Goal: Task Accomplishment & Management: Complete application form

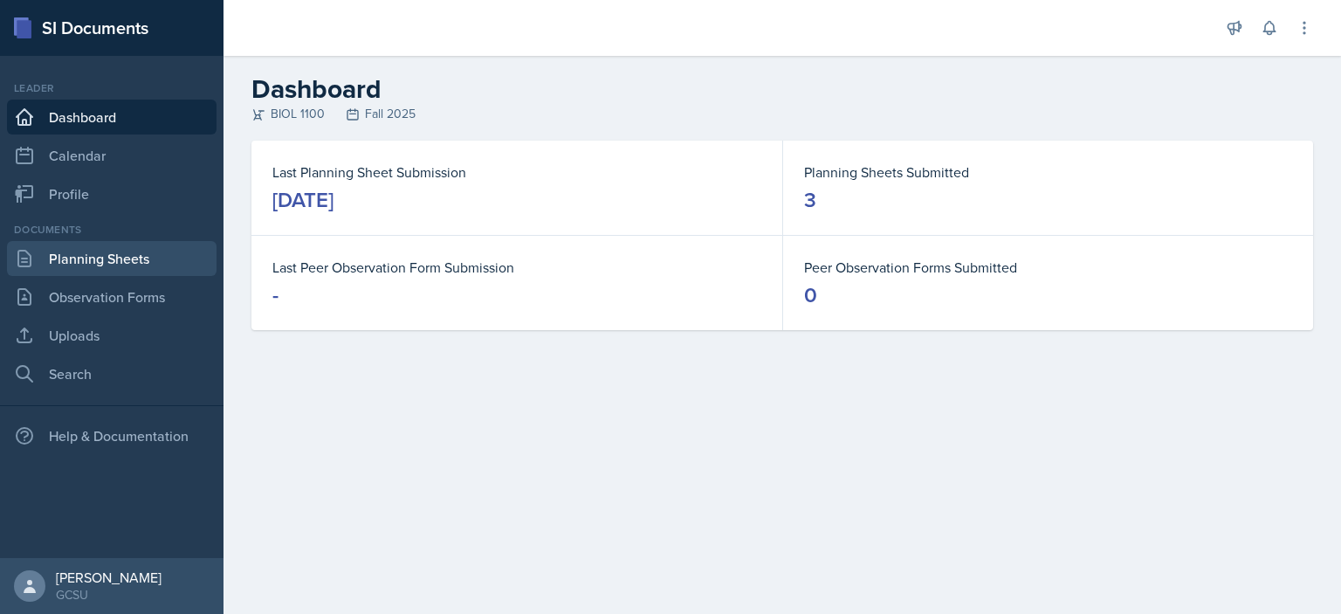
click at [125, 271] on link "Planning Sheets" at bounding box center [111, 258] width 209 height 35
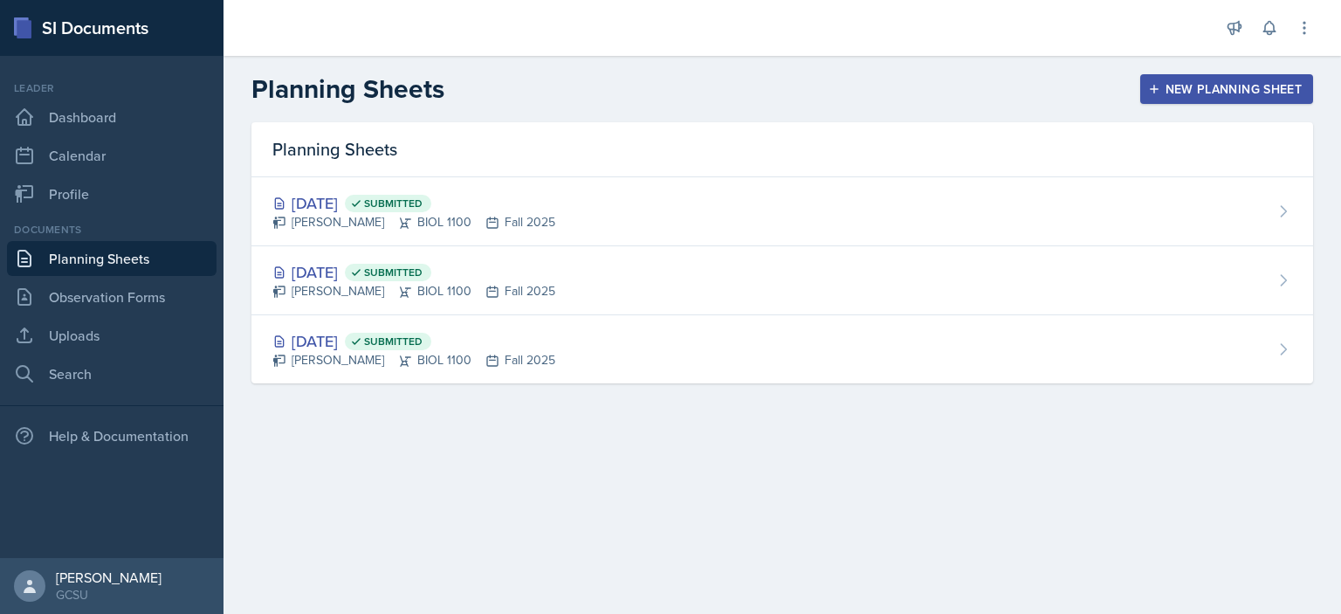
click at [1172, 88] on div "New Planning Sheet" at bounding box center [1226, 89] width 150 height 14
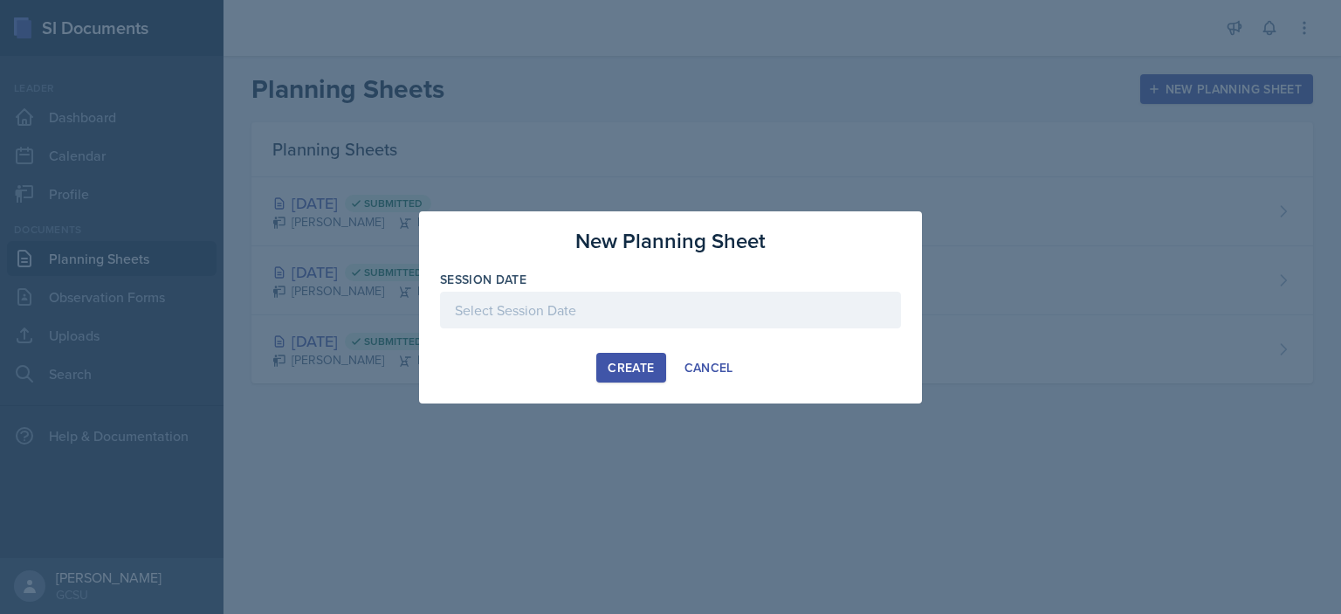
click at [628, 310] on div at bounding box center [670, 310] width 461 height 37
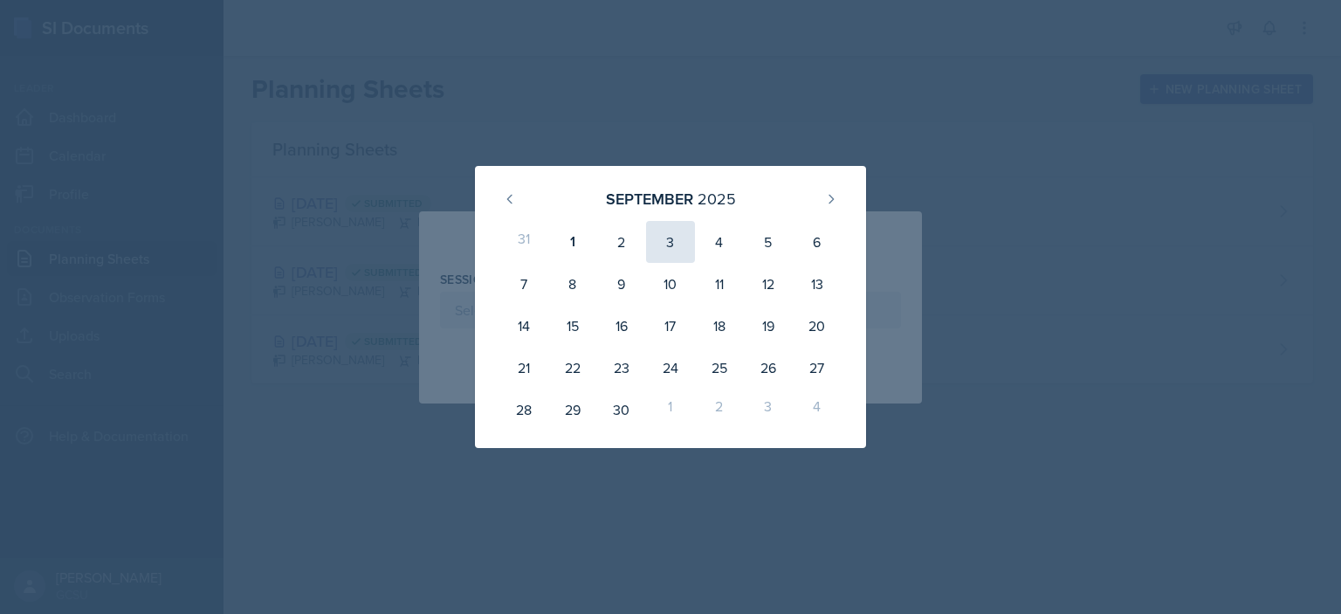
click at [670, 240] on div "3" at bounding box center [670, 242] width 49 height 42
type input "[DATE]"
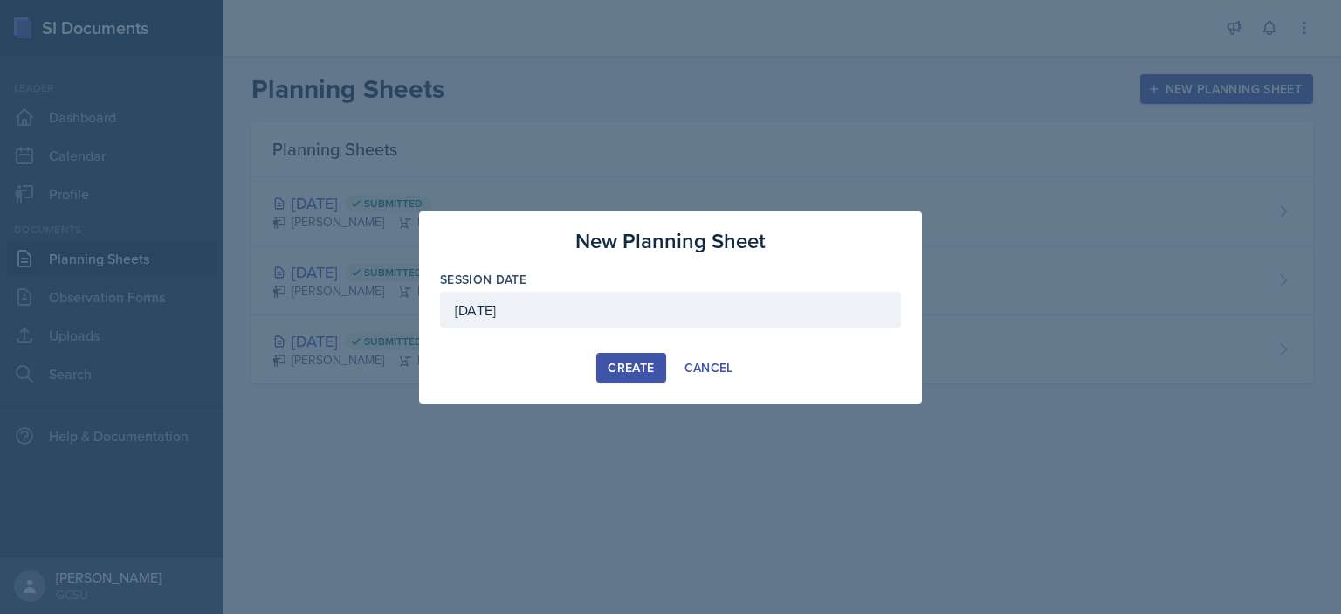
click at [638, 360] on div "Create" at bounding box center [630, 367] width 46 height 14
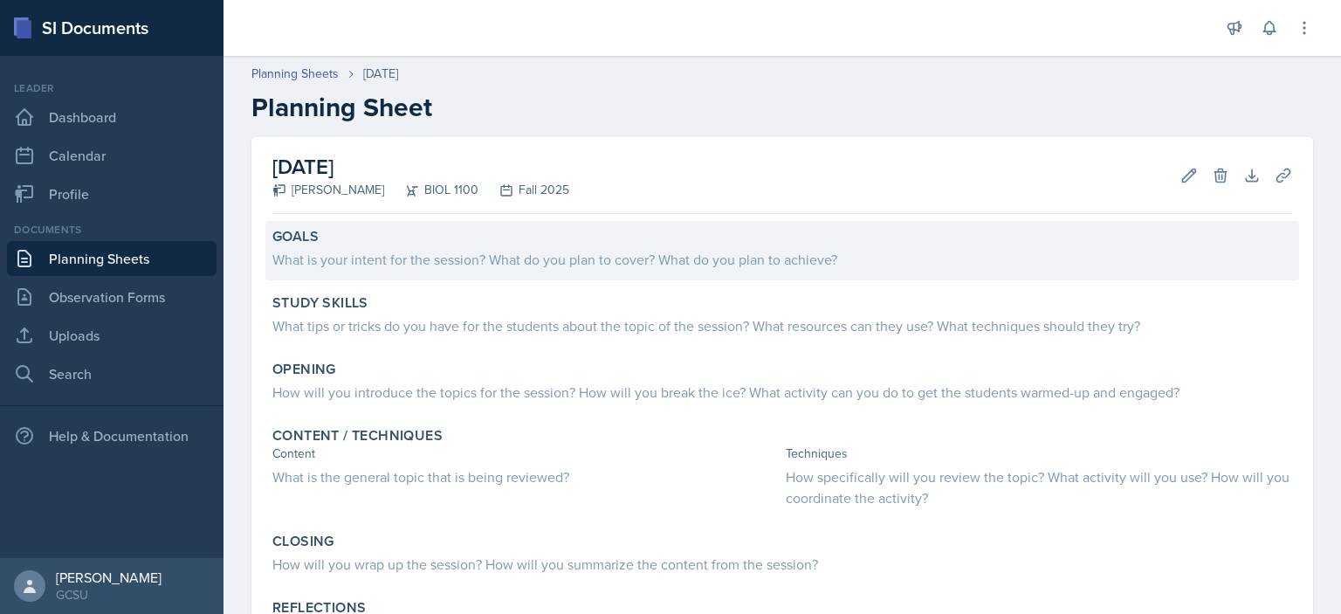
click at [453, 250] on div "What is your intent for the session? What do you plan to cover? What do you pla…" at bounding box center [781, 259] width 1019 height 21
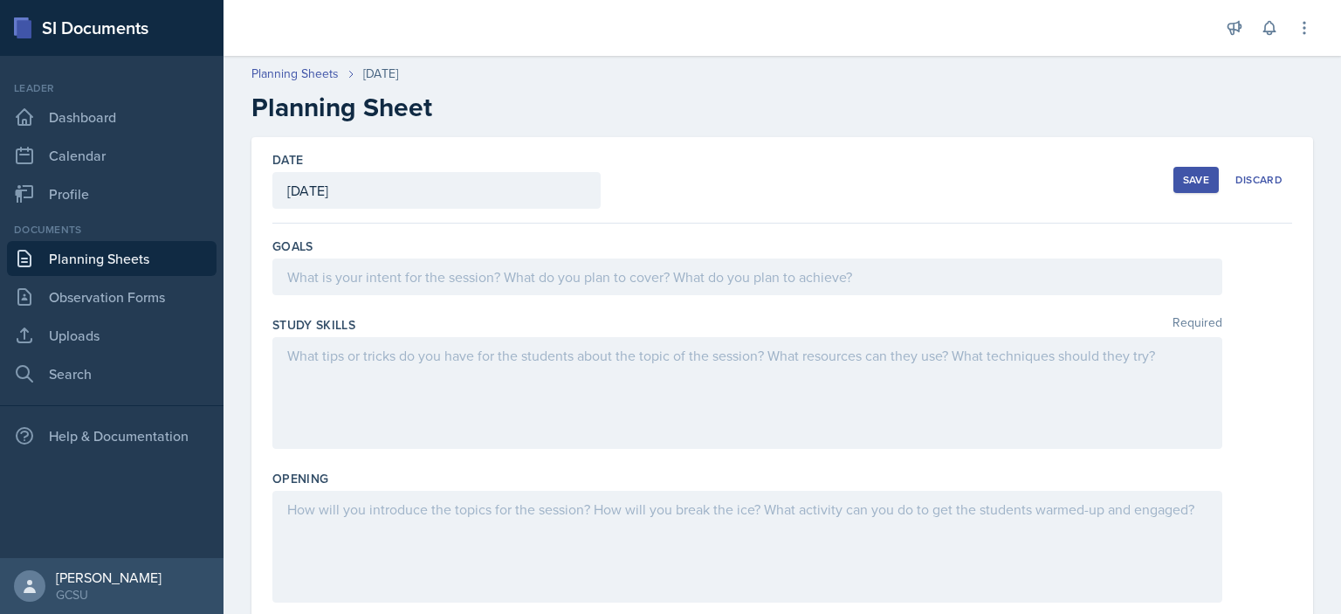
click at [468, 279] on div at bounding box center [747, 276] width 950 height 37
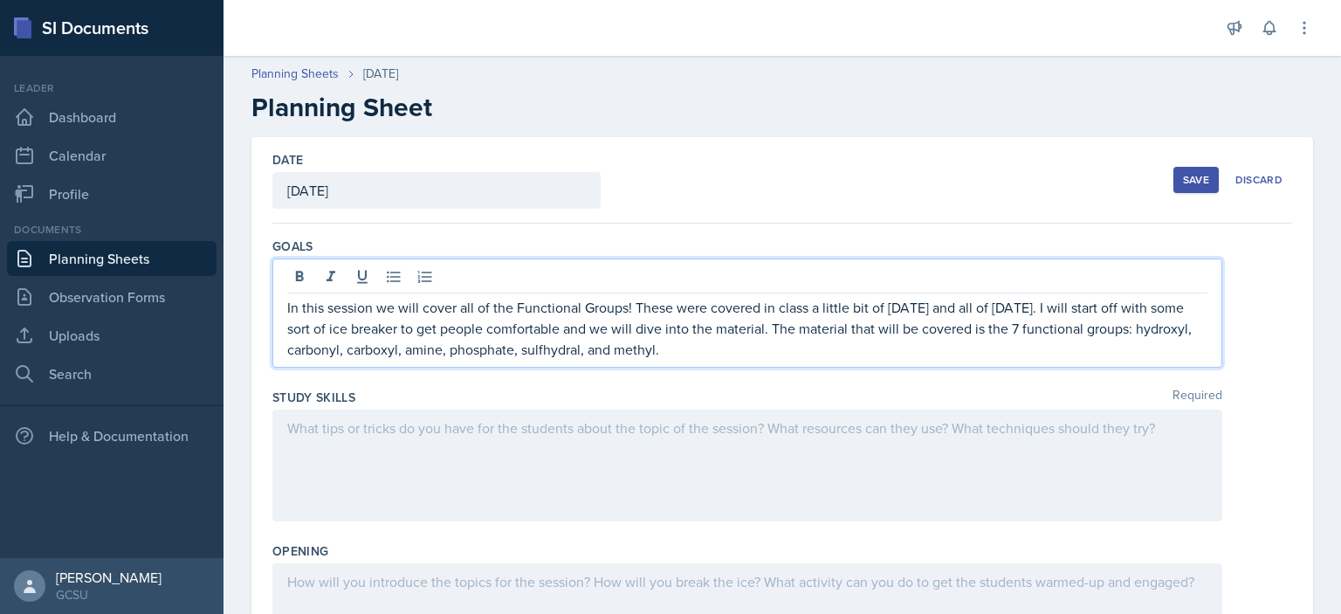
click at [677, 348] on p "In this session we will cover all of the Functional Groups! These were covered …" at bounding box center [747, 328] width 920 height 63
click at [651, 349] on p "In this session we will cover all of the Functional Groups! These were covered …" at bounding box center [747, 328] width 920 height 63
click at [795, 349] on p "In this session we will cover all of the Functional Groups! These were covered …" at bounding box center [747, 328] width 920 height 63
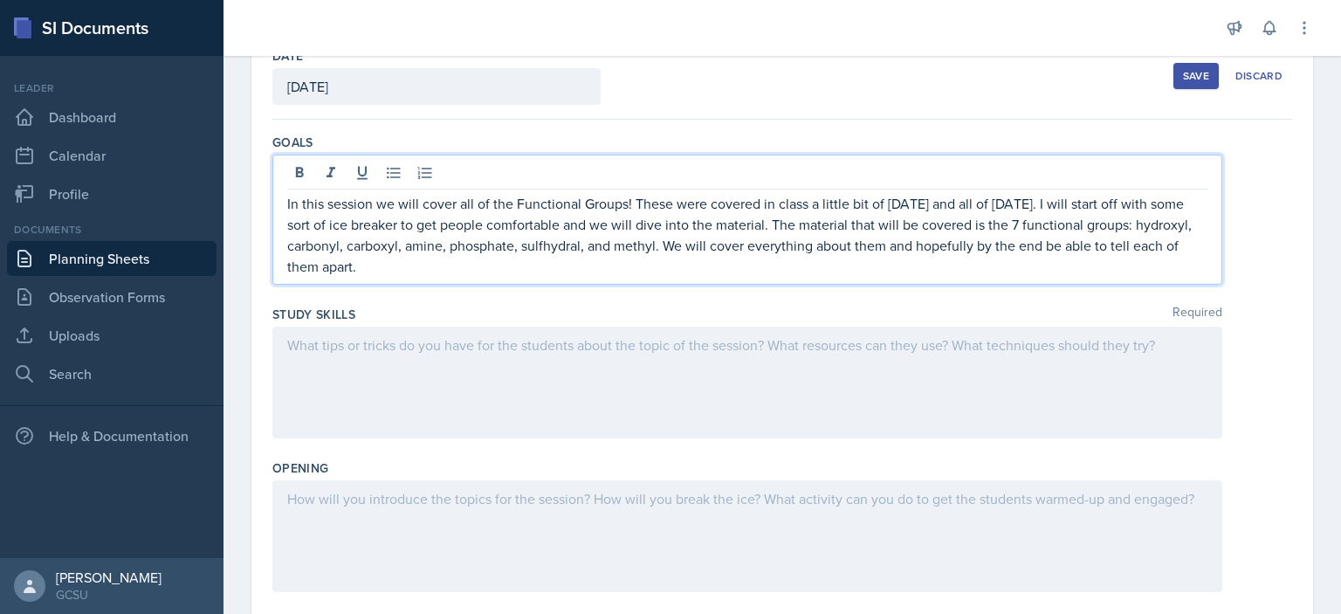
click at [661, 348] on p at bounding box center [747, 344] width 920 height 21
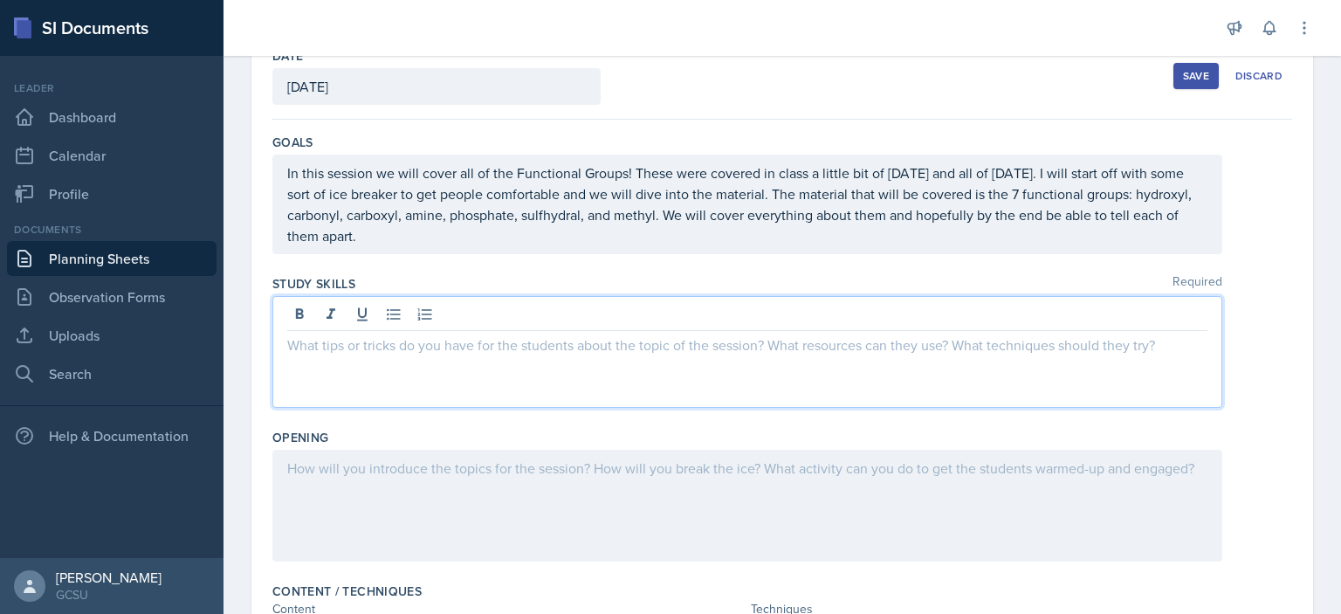
scroll to position [104, 0]
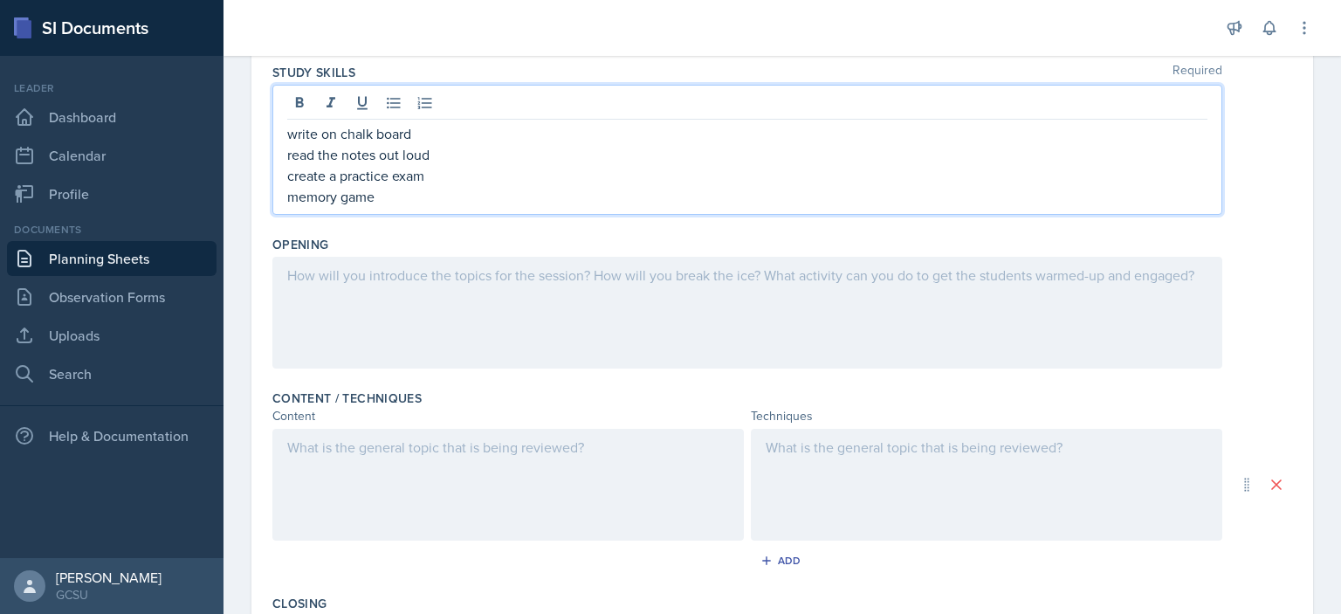
click at [648, 285] on p at bounding box center [747, 274] width 920 height 21
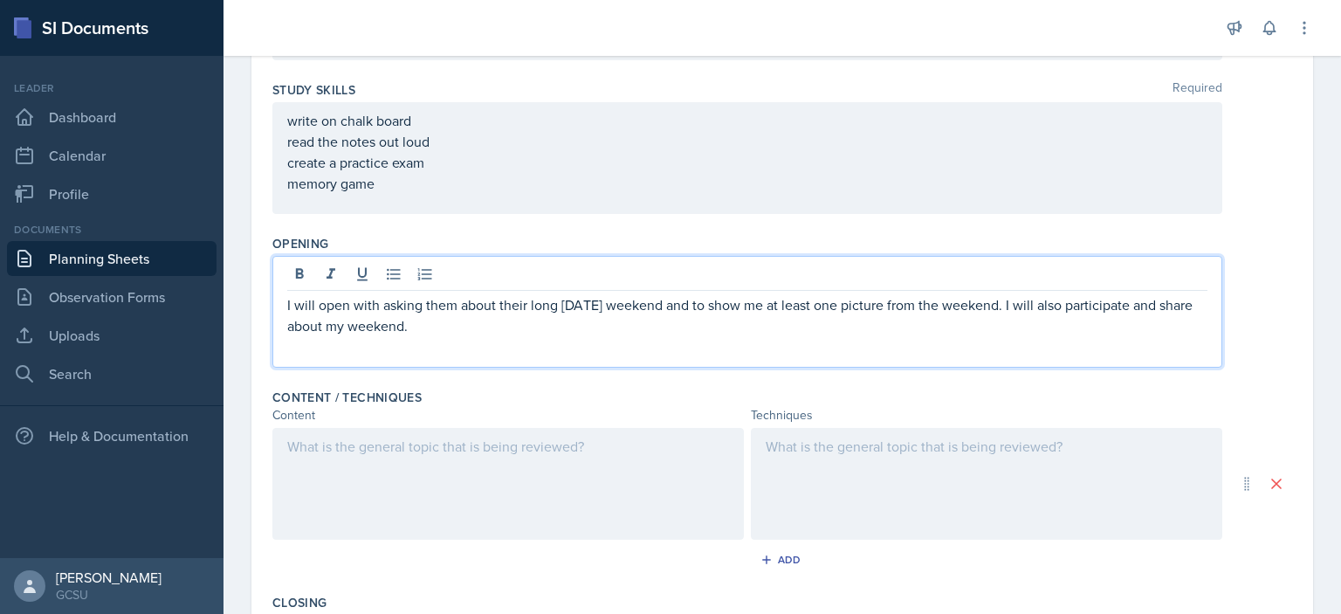
scroll to position [430, 0]
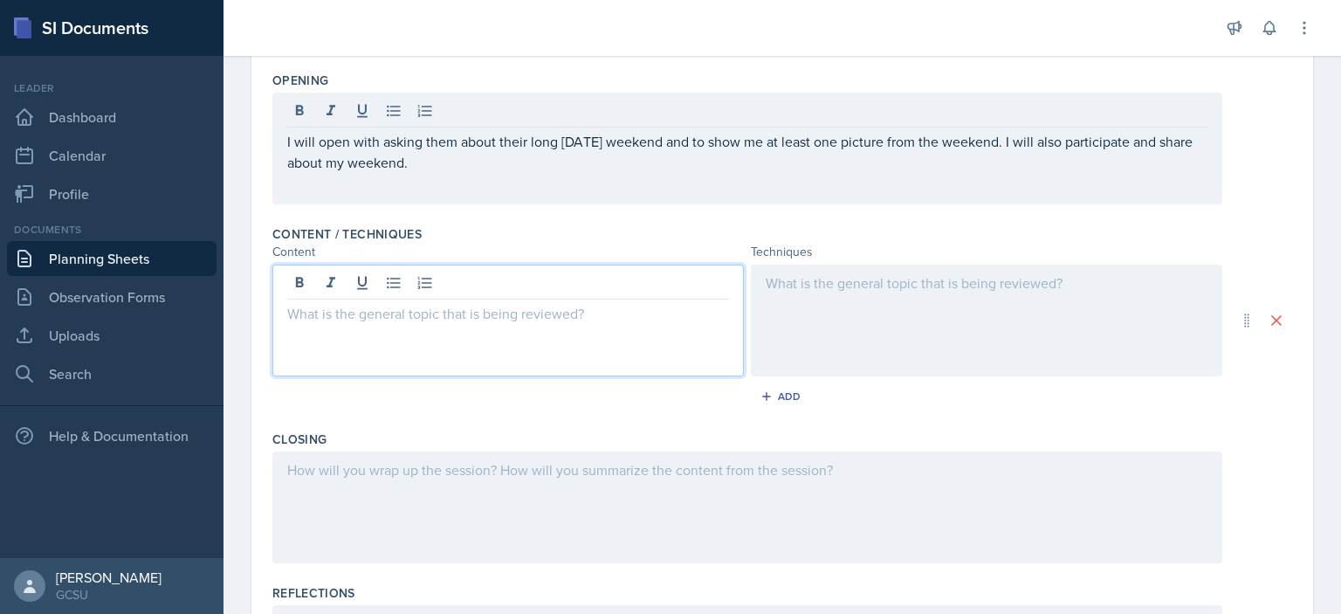
click at [538, 320] on p at bounding box center [508, 313] width 442 height 21
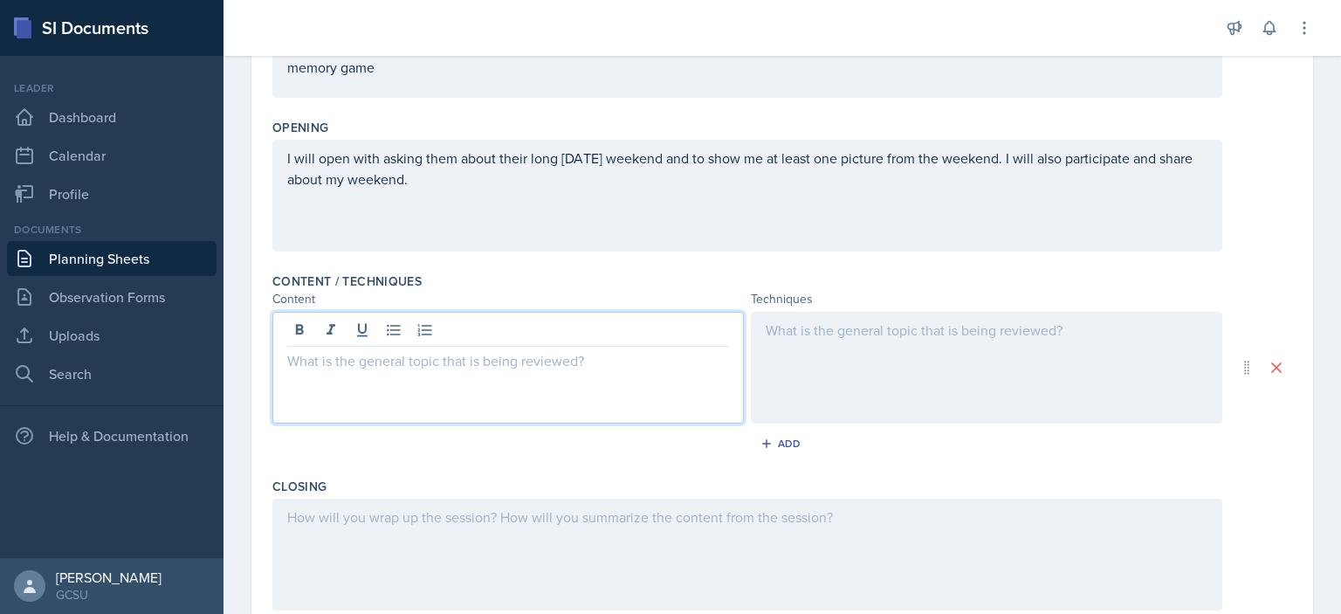
scroll to position [425, 0]
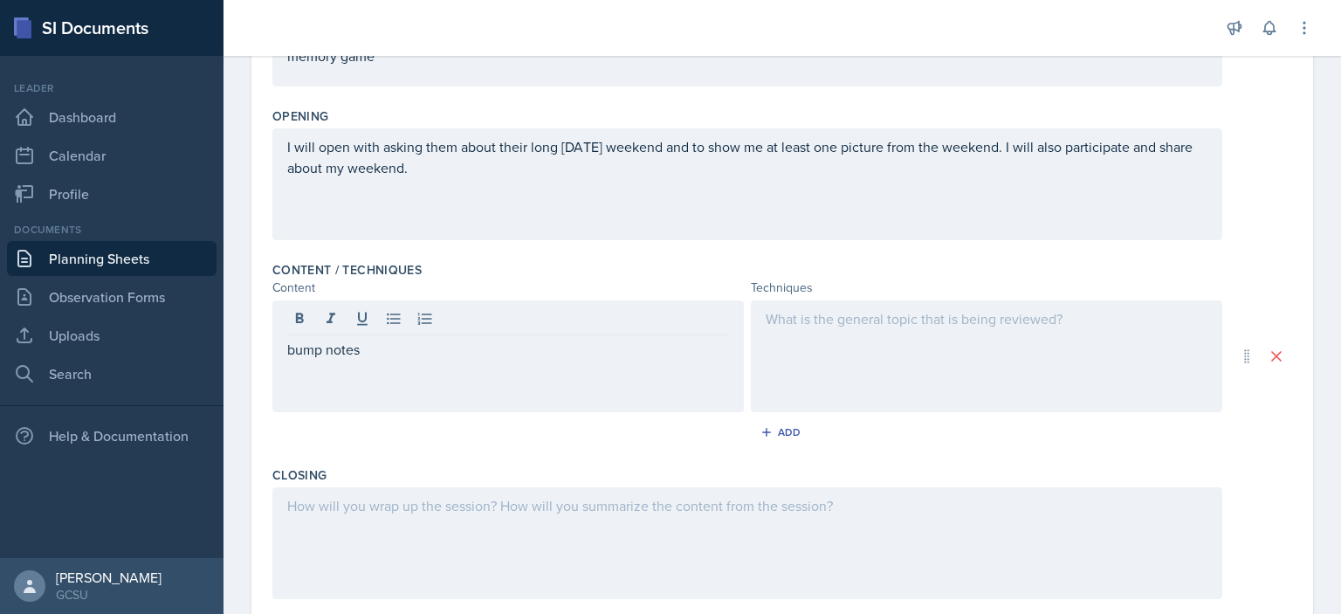
click at [820, 327] on div at bounding box center [986, 356] width 471 height 112
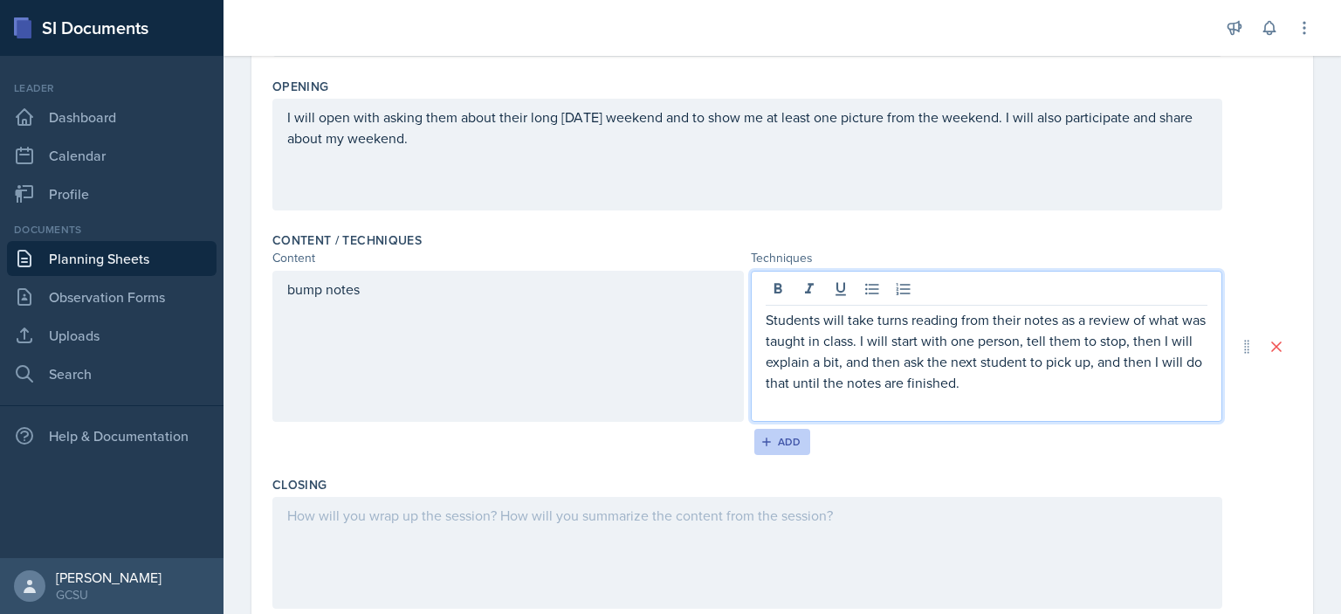
click at [789, 430] on button "Add" at bounding box center [782, 442] width 57 height 26
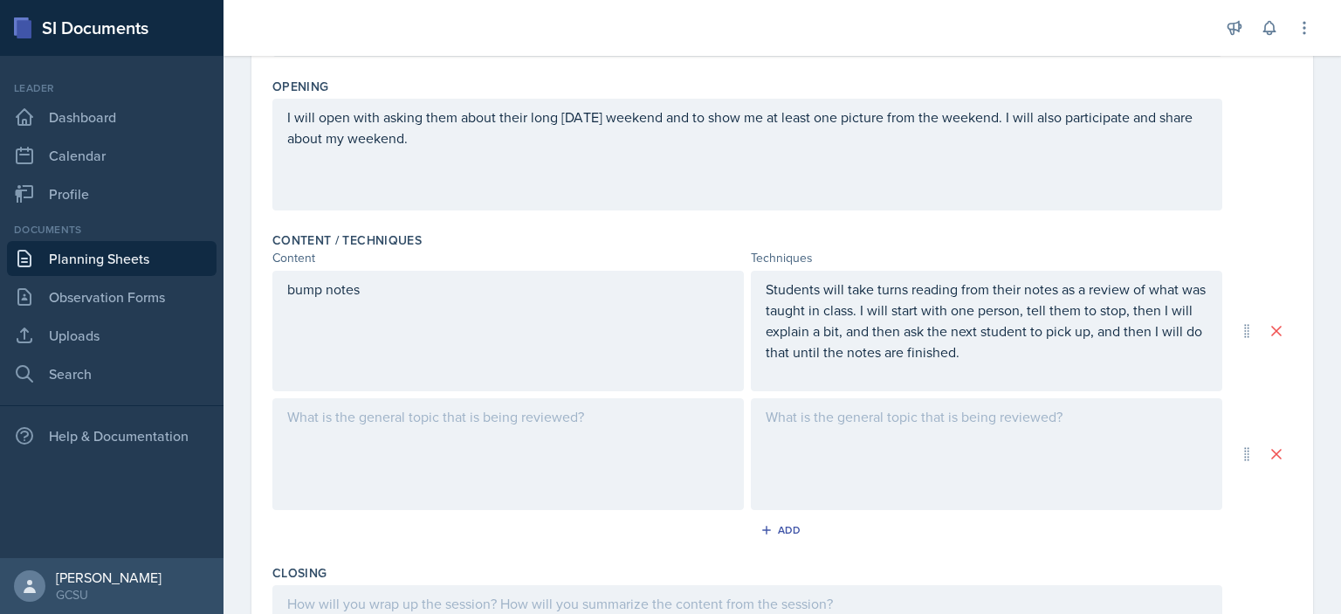
click at [339, 433] on div at bounding box center [507, 454] width 471 height 112
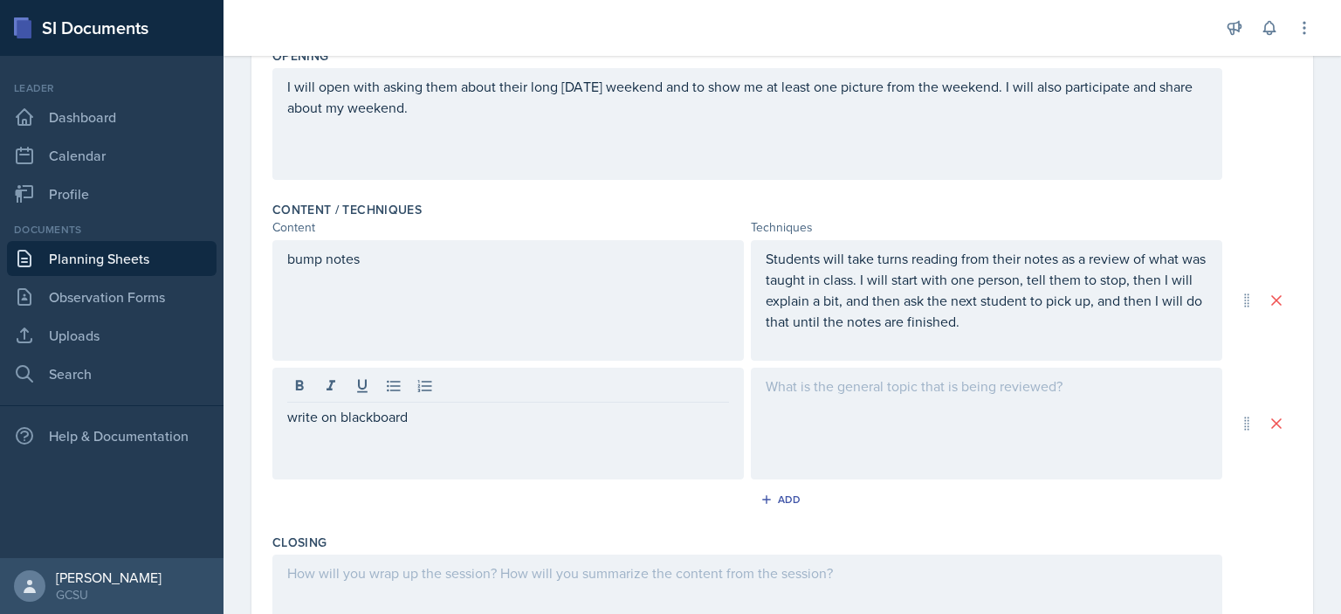
click at [880, 433] on div at bounding box center [986, 423] width 471 height 112
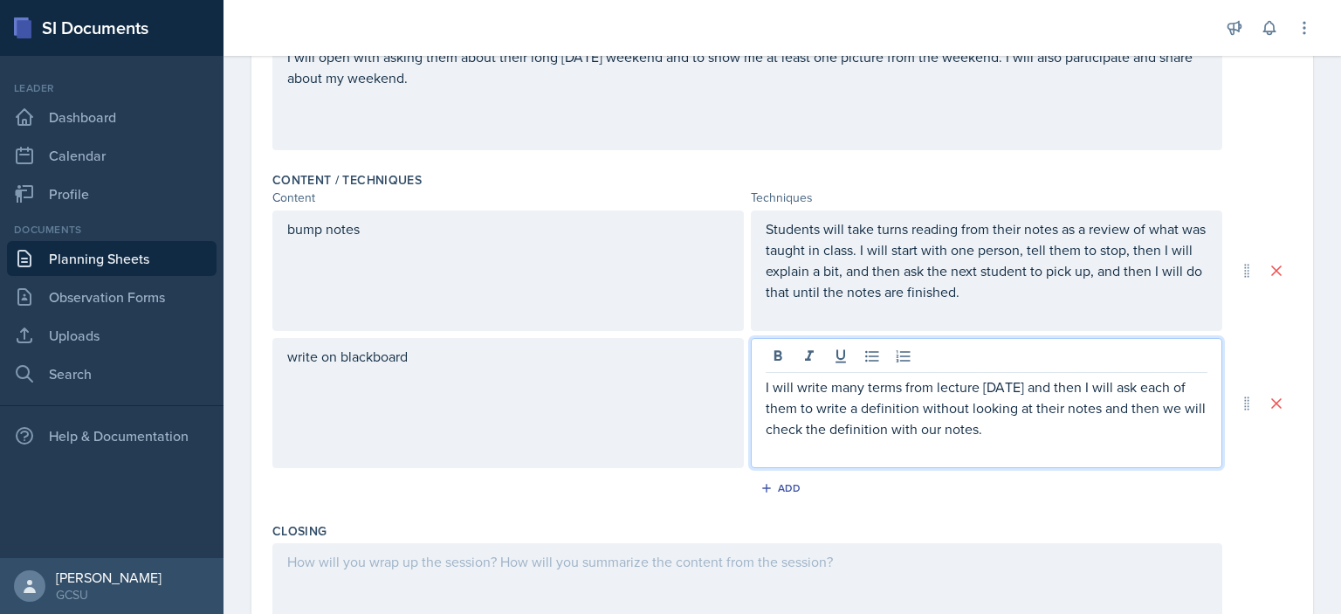
click at [895, 390] on p "I will write many terms from lecture [DATE] and then I will ask each of them to…" at bounding box center [986, 407] width 442 height 63
drag, startPoint x: 895, startPoint y: 390, endPoint x: 844, endPoint y: 394, distance: 51.6
click at [844, 394] on p "I will write many terms from lecture [DATE] and then I will ask each of them to…" at bounding box center [986, 407] width 442 height 63
click at [902, 388] on p "I will write many terms from lecture [DATE] and then I will ask each of them to…" at bounding box center [986, 407] width 442 height 63
drag, startPoint x: 897, startPoint y: 390, endPoint x: 825, endPoint y: 391, distance: 72.4
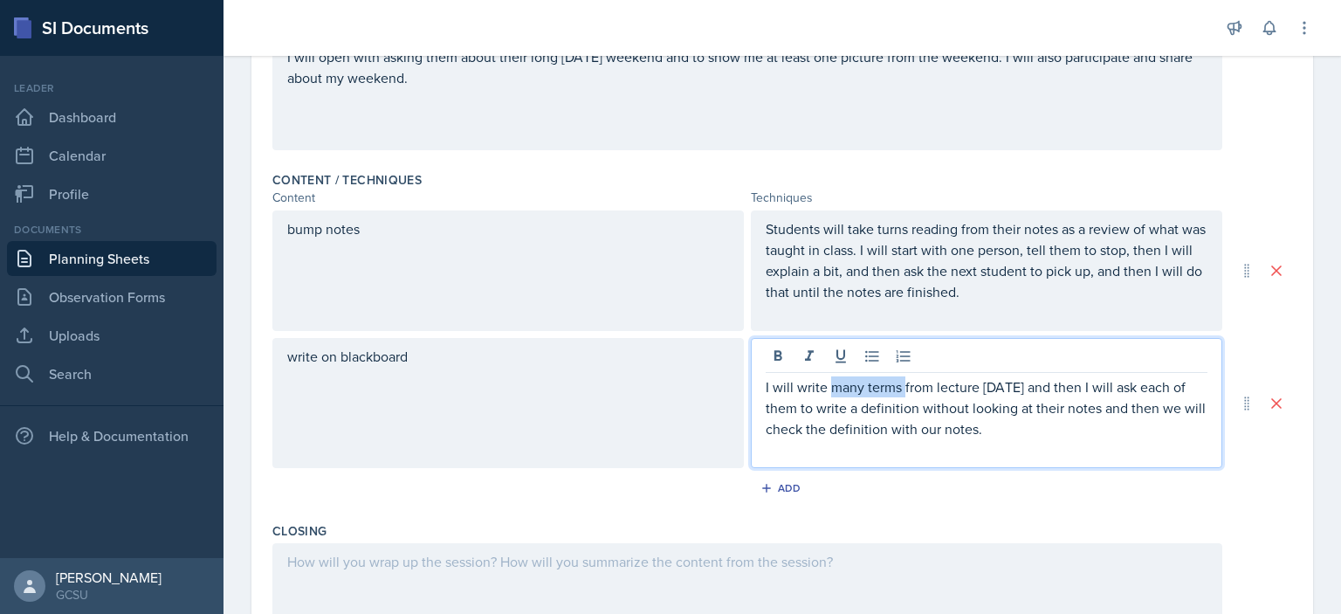
click at [825, 391] on p "I will write many terms from lecture [DATE] and then I will ask each of them to…" at bounding box center [986, 407] width 442 height 63
drag, startPoint x: 966, startPoint y: 408, endPoint x: 890, endPoint y: 411, distance: 76.0
click at [890, 411] on p "I will write the functional groups from lecture [DATE] and then I will ask each…" at bounding box center [986, 407] width 442 height 63
click at [915, 408] on p "I will write the functional groups from lecture [DATE] and then I will ask each…" at bounding box center [986, 407] width 442 height 63
drag, startPoint x: 1054, startPoint y: 426, endPoint x: 989, endPoint y: 431, distance: 65.7
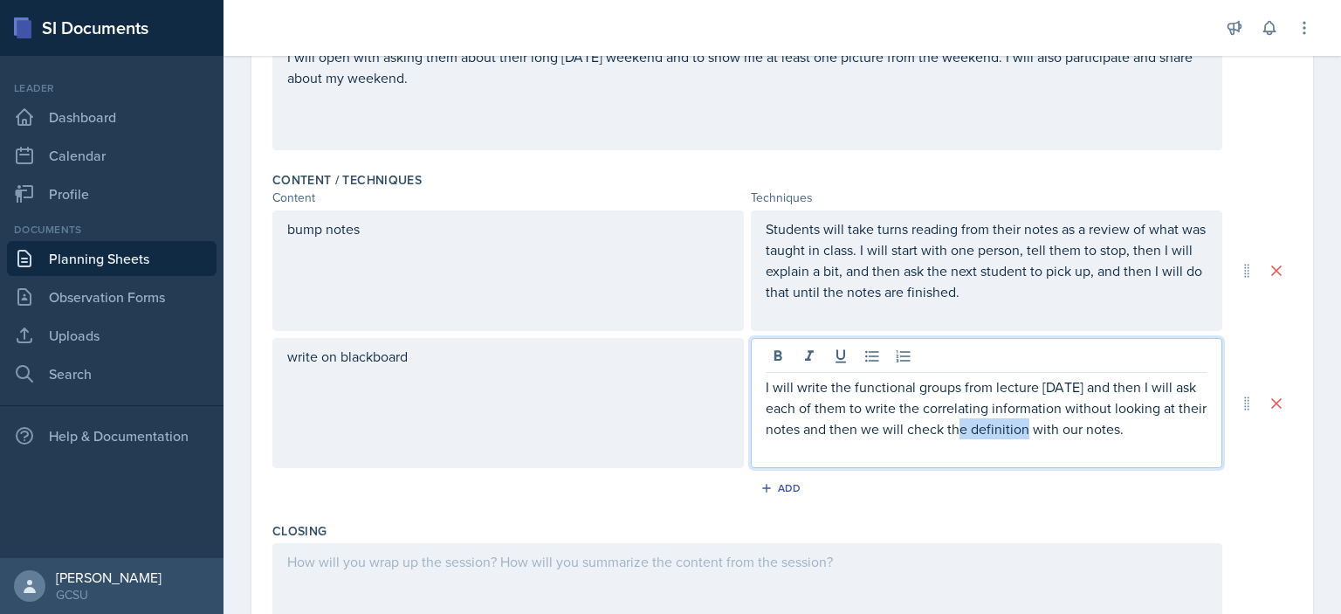
click at [989, 431] on p "I will write the functional groups from lecture [DATE] and then I will ask each…" at bounding box center [986, 407] width 442 height 63
click at [799, 484] on button "Add" at bounding box center [782, 488] width 57 height 26
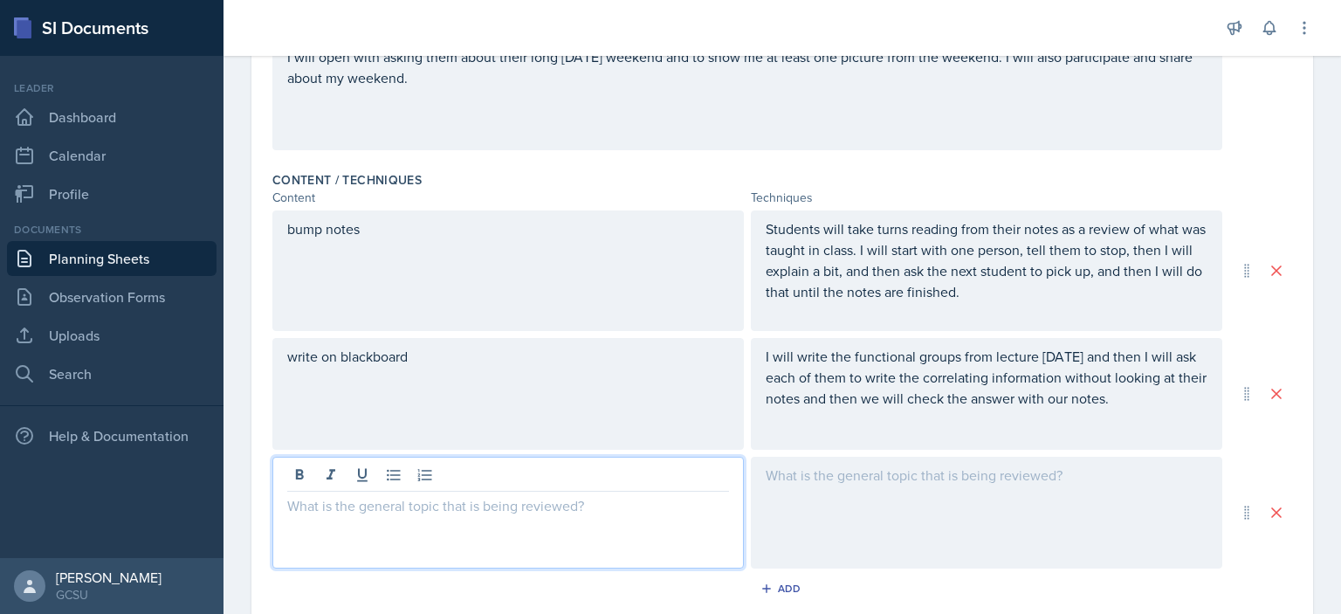
click at [388, 475] on div at bounding box center [507, 512] width 471 height 112
click at [838, 456] on div at bounding box center [986, 512] width 471 height 112
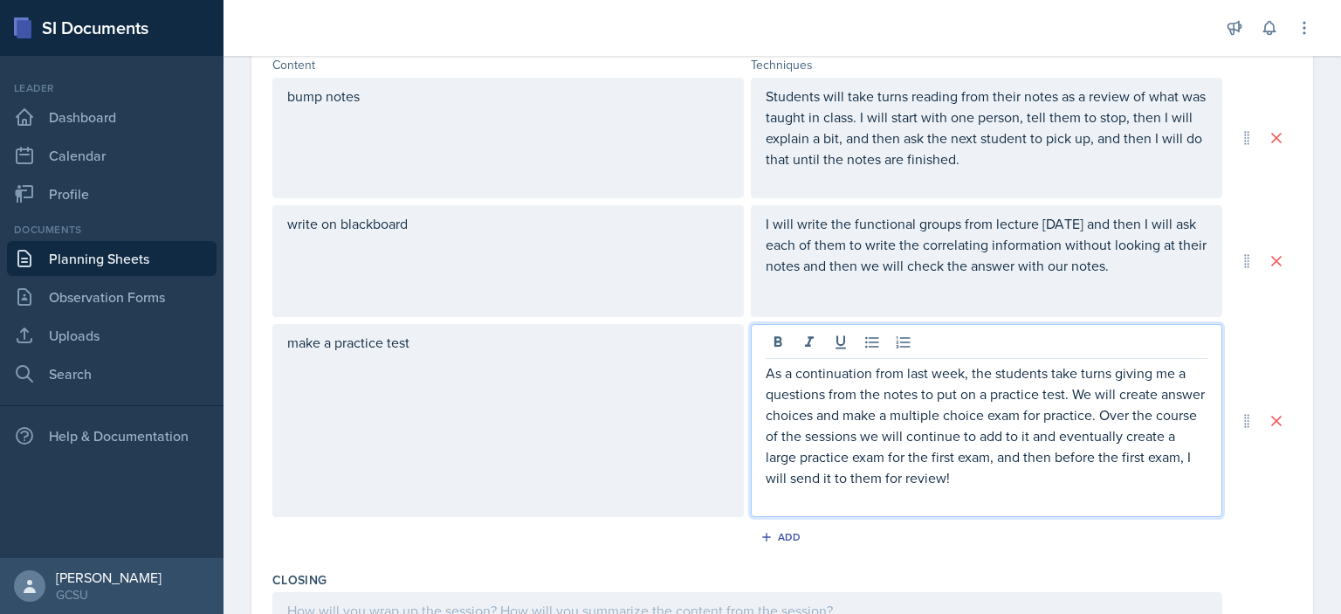
scroll to position [649, 0]
click at [946, 509] on div "As a continuation from last week, the students take turns giving me a questions…" at bounding box center [986, 418] width 471 height 193
click at [918, 494] on p at bounding box center [986, 496] width 442 height 21
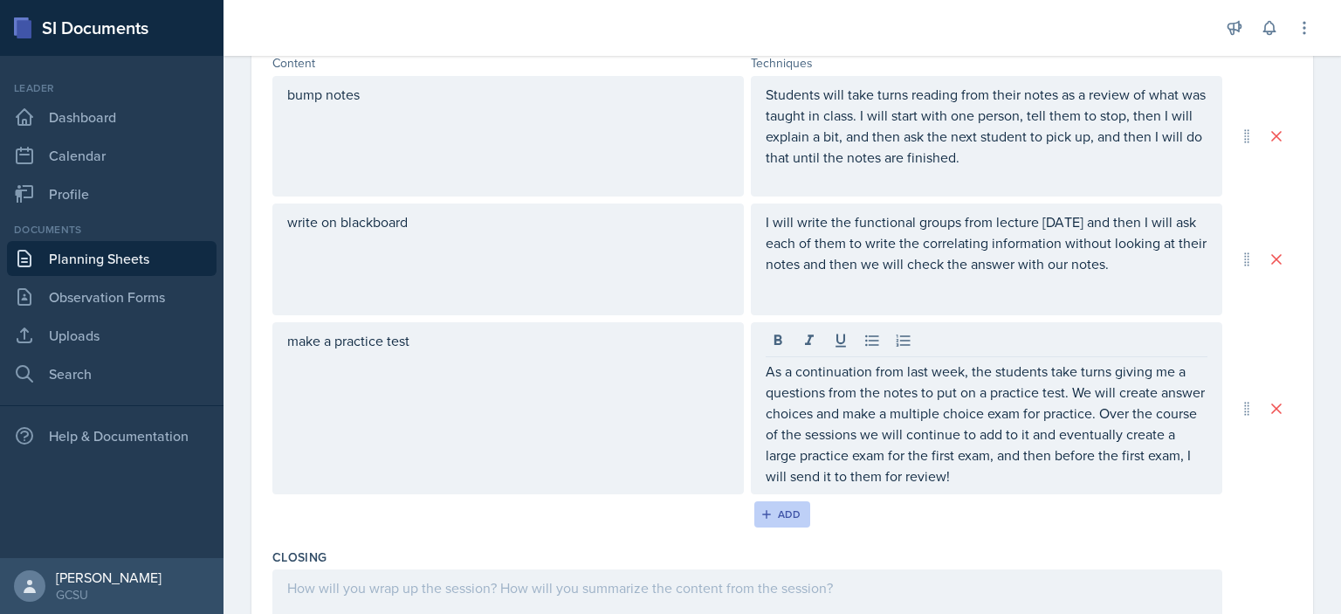
click at [768, 509] on div "Add" at bounding box center [783, 514] width 38 height 14
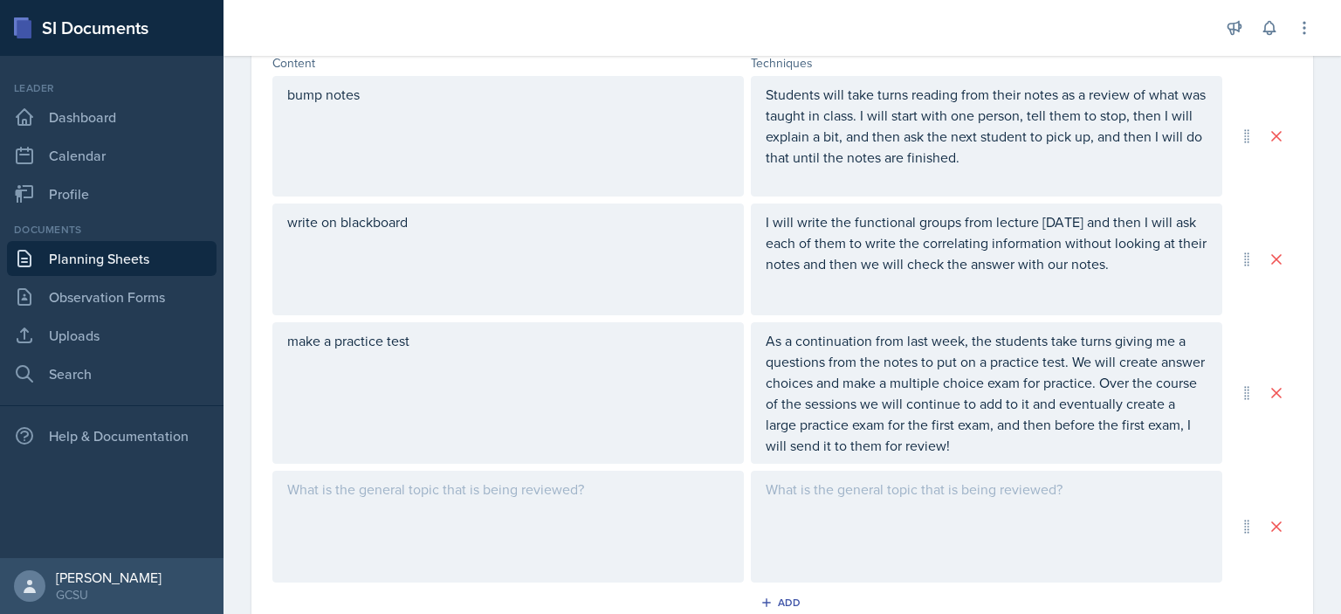
click at [426, 538] on div at bounding box center [507, 526] width 471 height 112
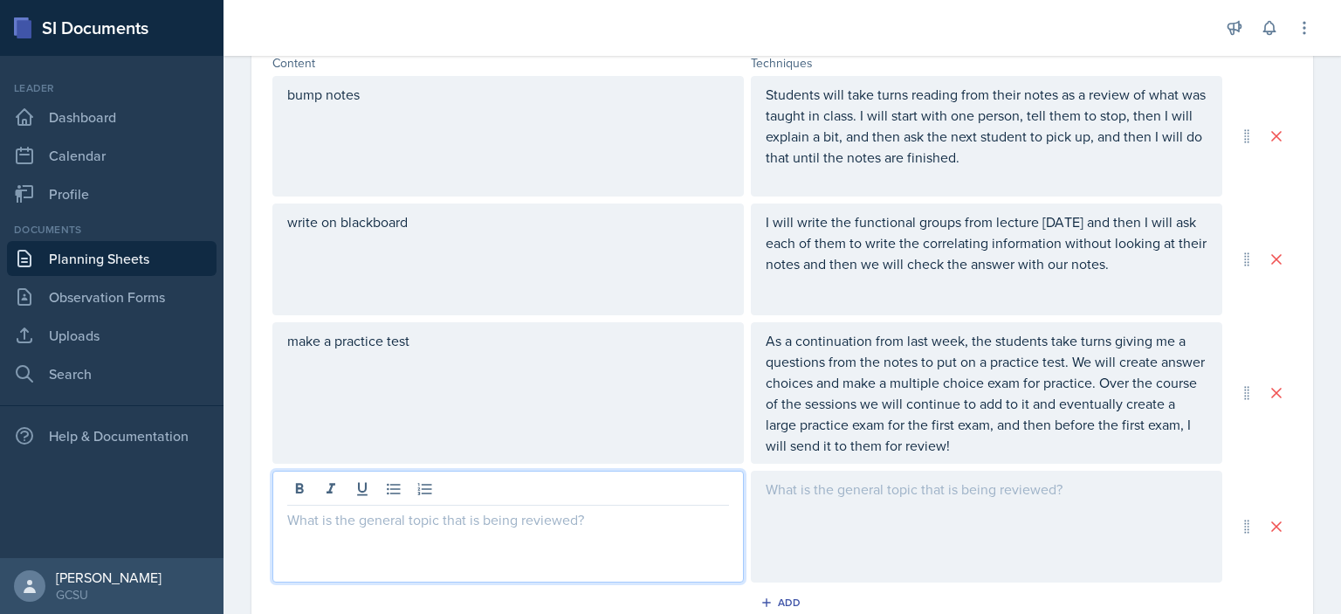
scroll to position [679, 0]
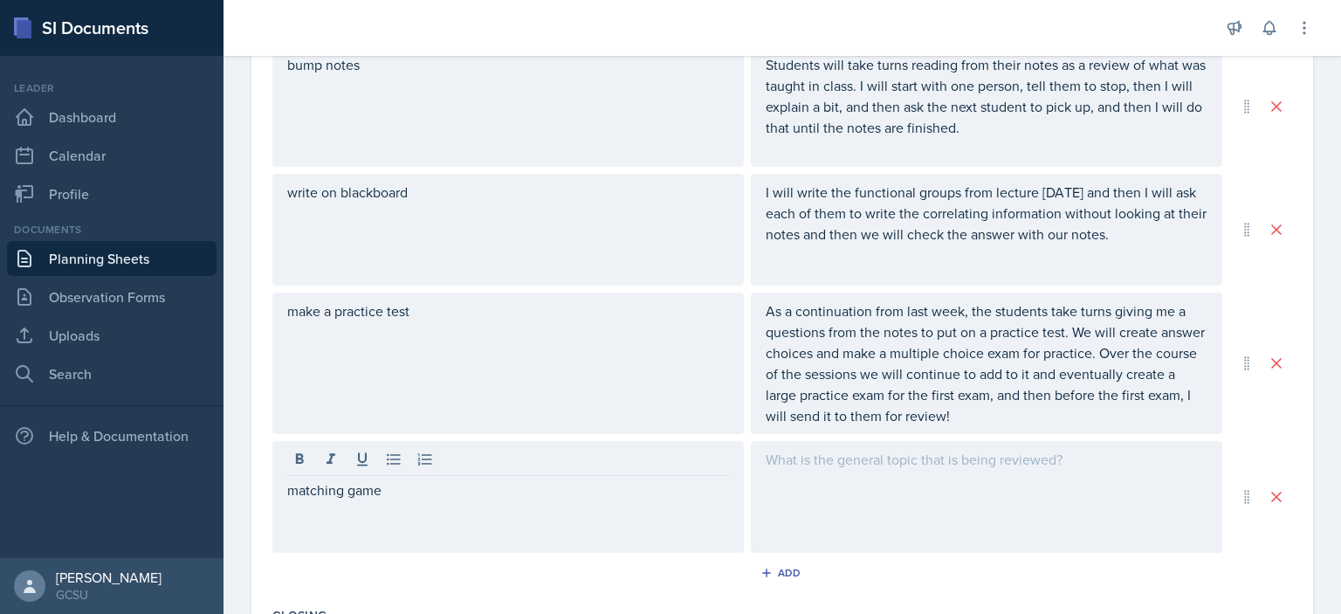
click at [888, 484] on div at bounding box center [986, 497] width 471 height 112
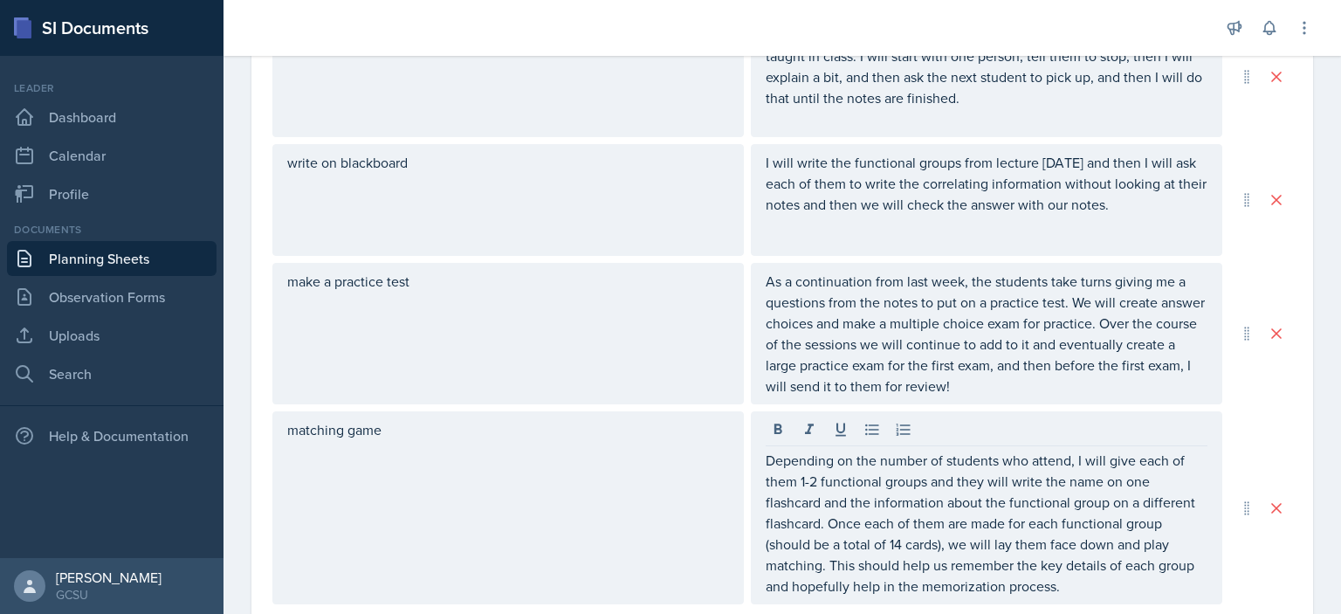
click at [1308, 397] on div "Date [DATE] [DATE] 31 1 2 3 4 5 6 7 8 9 10 11 12 13 14 15 16 17 18 19 20 21 22 …" at bounding box center [781, 221] width 1117 height 1586
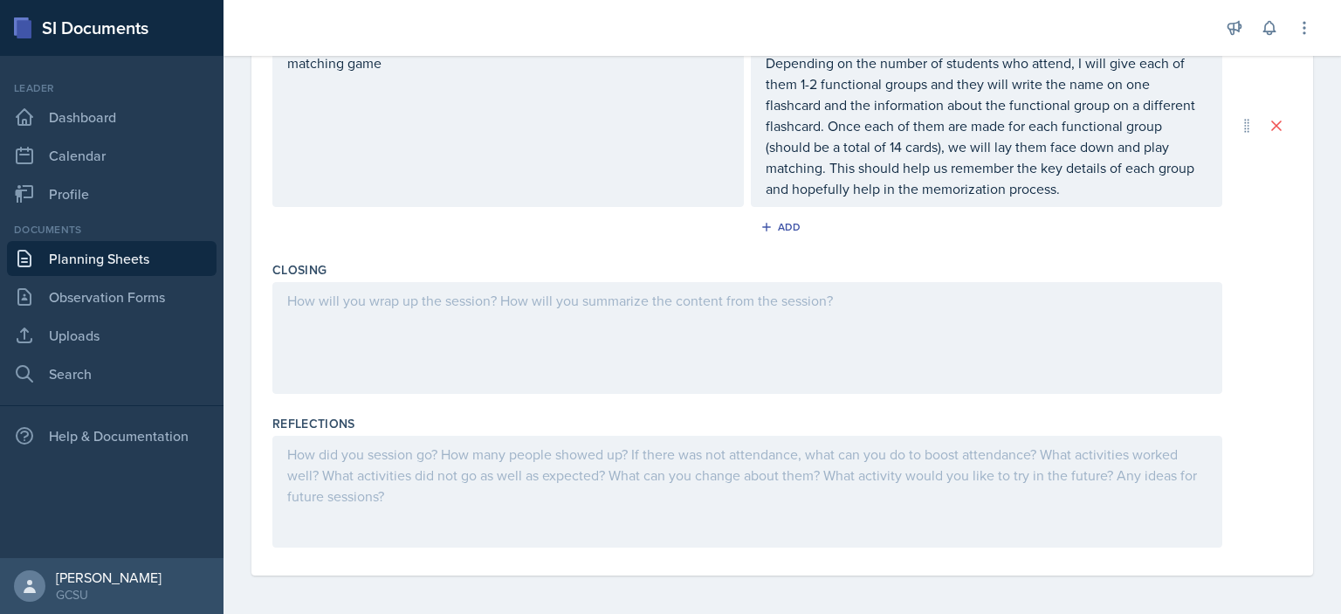
click at [744, 324] on div at bounding box center [747, 338] width 950 height 112
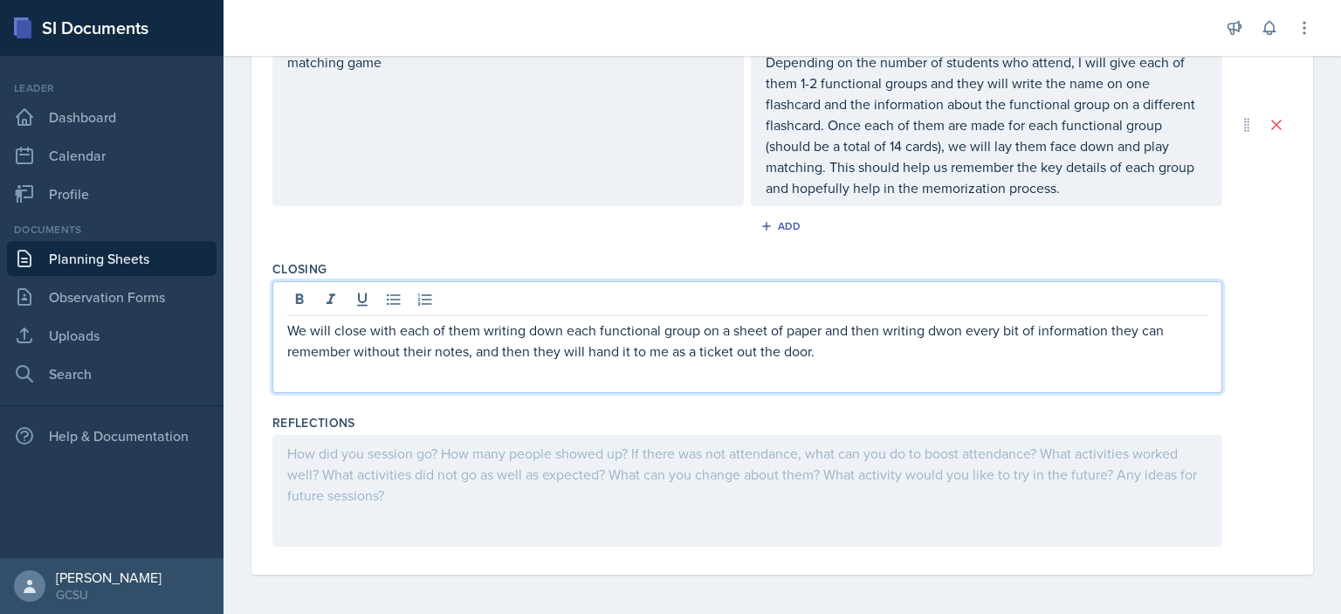
click at [950, 320] on p "We will close with each of them writing down each functional group on a sheet o…" at bounding box center [747, 340] width 920 height 42
click at [849, 375] on div "We will close with each of them writing down each functional group on a sheet o…" at bounding box center [747, 337] width 950 height 112
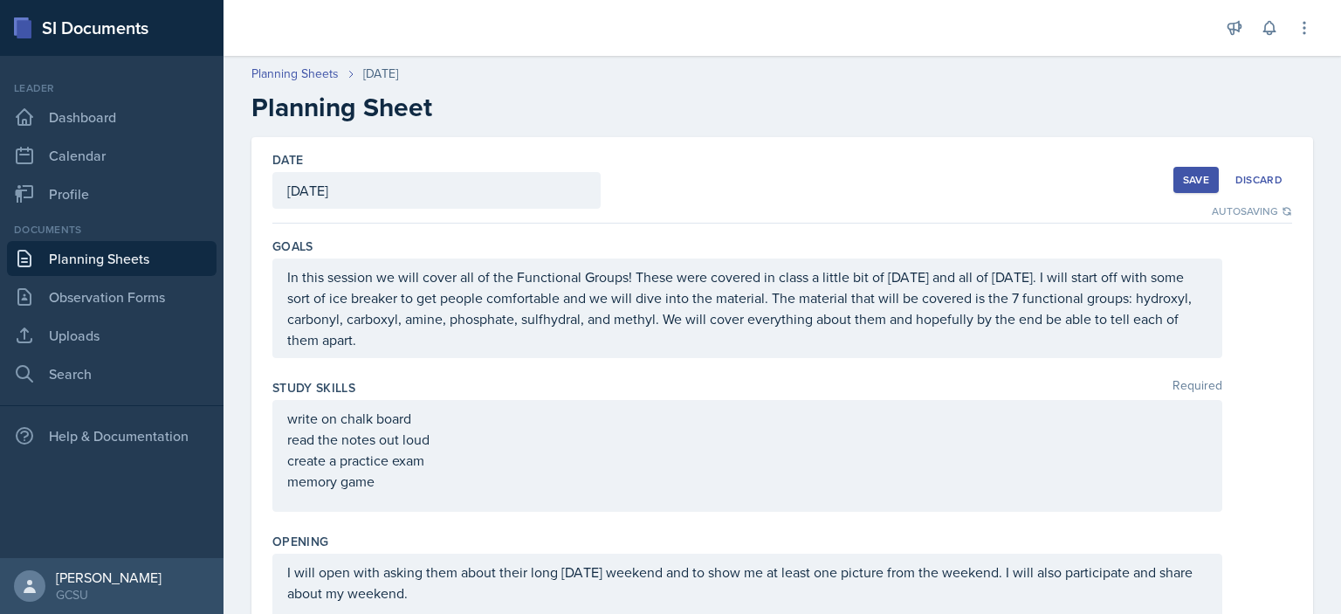
click at [1206, 175] on div "Save Discard" at bounding box center [1232, 180] width 119 height 40
click at [1197, 175] on button "Save" at bounding box center [1195, 180] width 45 height 26
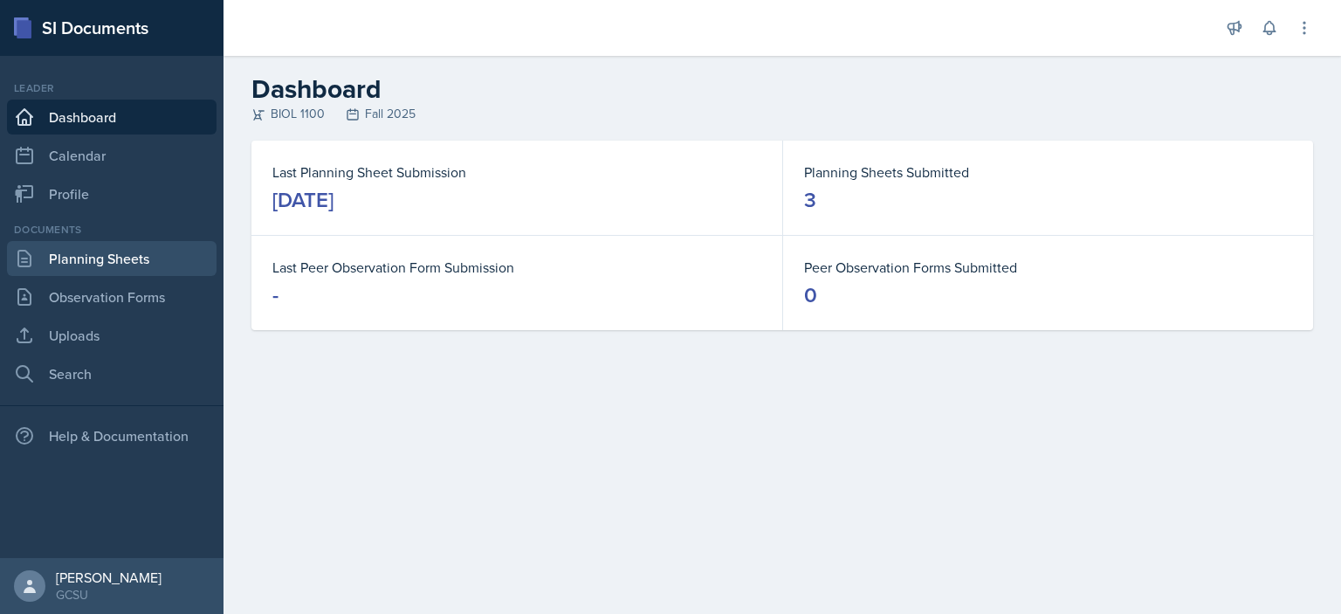
click at [98, 264] on link "Planning Sheets" at bounding box center [111, 258] width 209 height 35
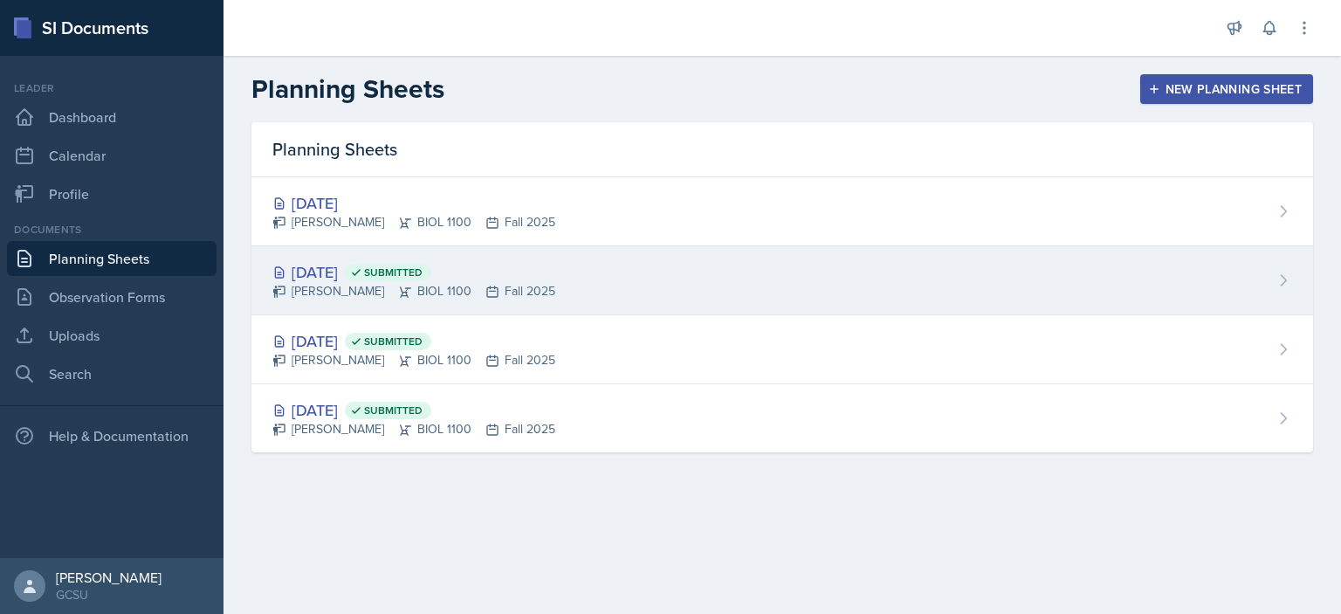
click at [360, 271] on div "Aug 27th, 2025 Submitted" at bounding box center [413, 272] width 283 height 24
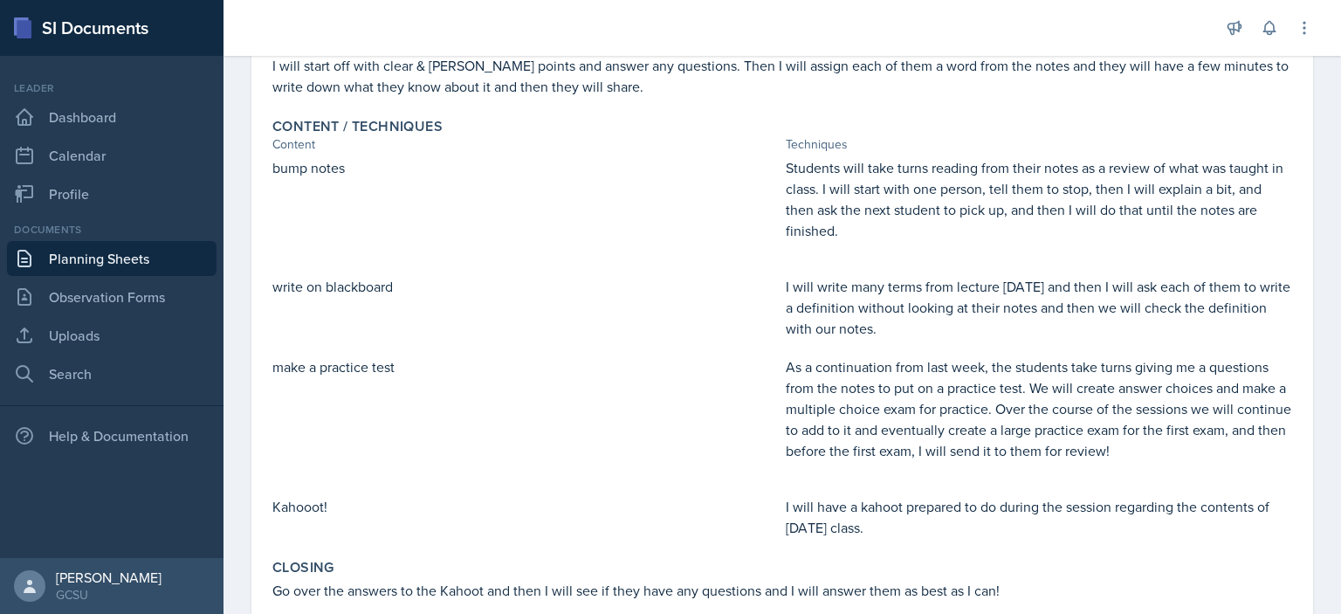
scroll to position [426, 0]
click at [923, 203] on p "Students will take turns reading from their notes as a review of what was taugh…" at bounding box center [1039, 197] width 506 height 84
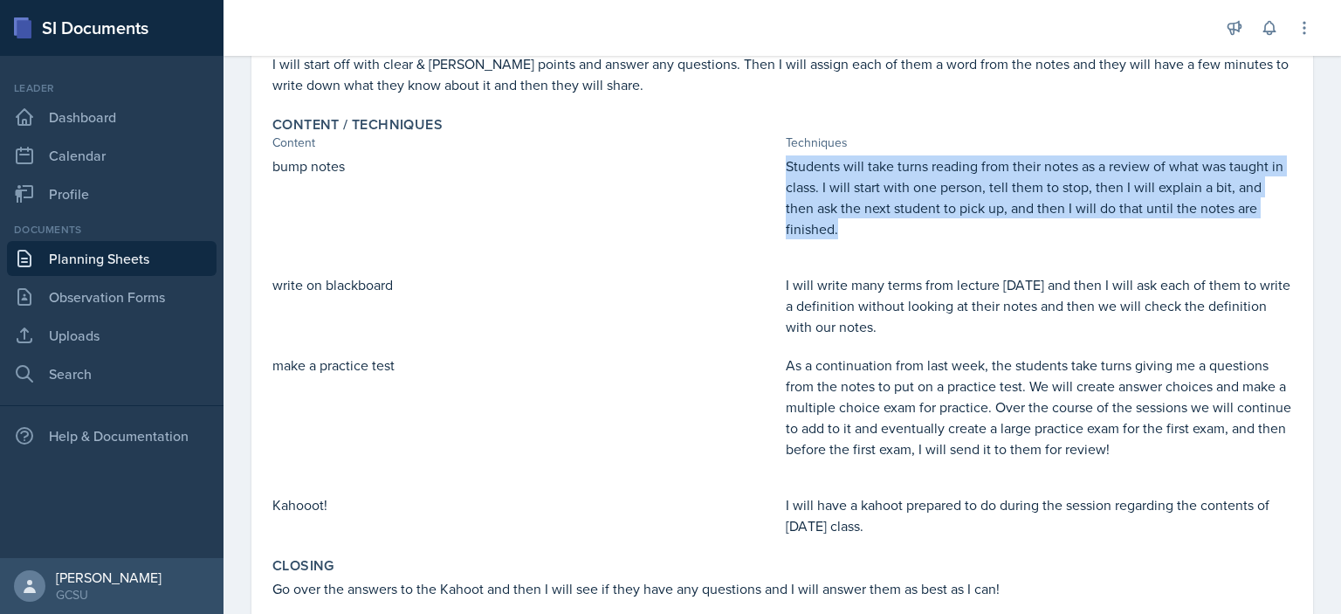
click at [923, 203] on p "Students will take turns reading from their notes as a review of what was taugh…" at bounding box center [1039, 197] width 506 height 84
copy p "Students will take turns reading from their notes as a review of what was taugh…"
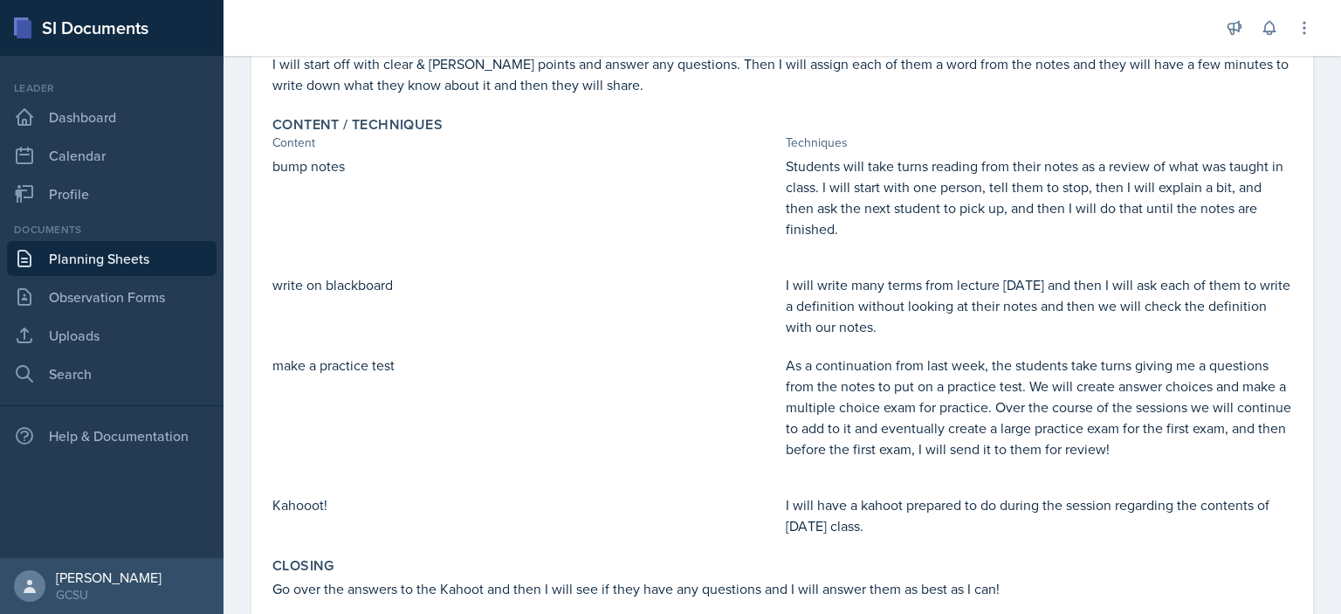
click at [968, 298] on p "I will write many terms from lecture [DATE] and then I will ask each of them to…" at bounding box center [1039, 305] width 506 height 63
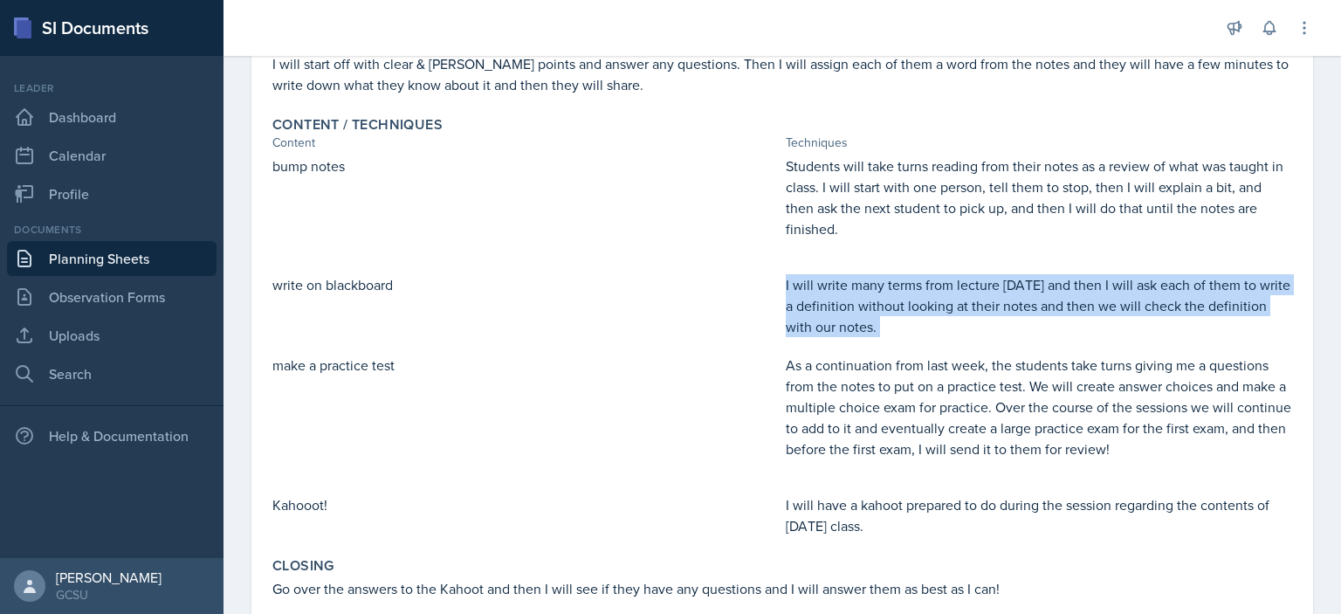
click at [968, 298] on p "I will write many terms from lecture [DATE] and then I will ask each of them to…" at bounding box center [1039, 305] width 506 height 63
copy div "I will write many terms from lecture [DATE] and then I will ask each of them to…"
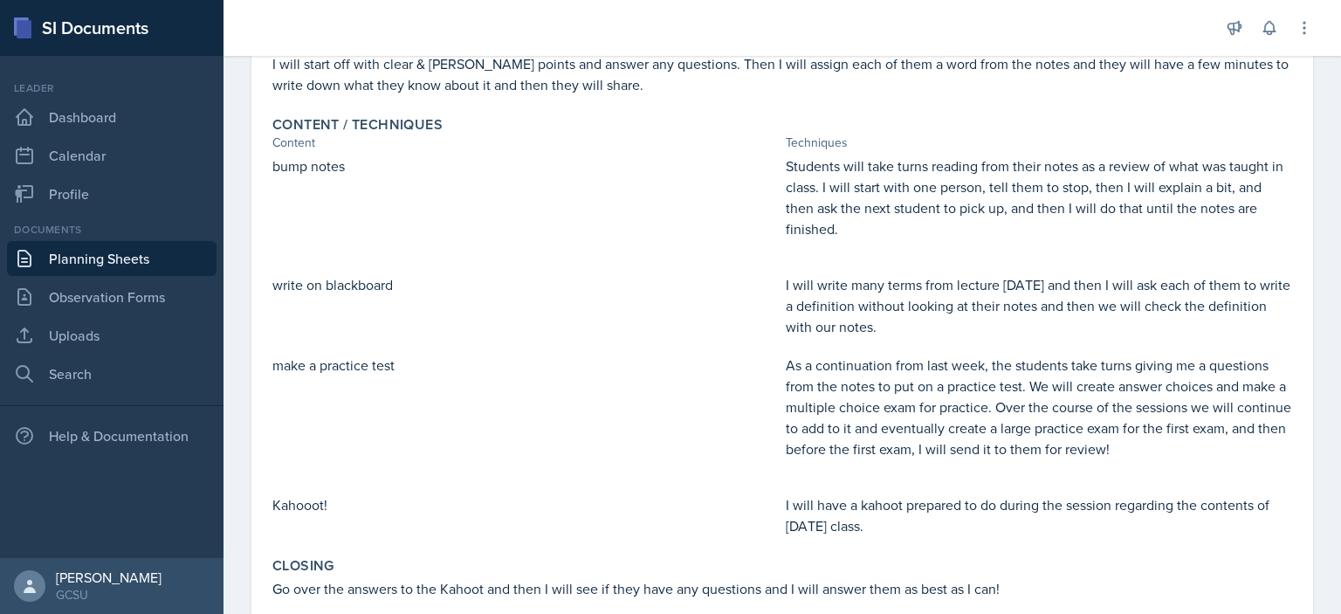
click at [927, 369] on p "As a continuation from last week, the students take turns giving me a questions…" at bounding box center [1039, 406] width 506 height 105
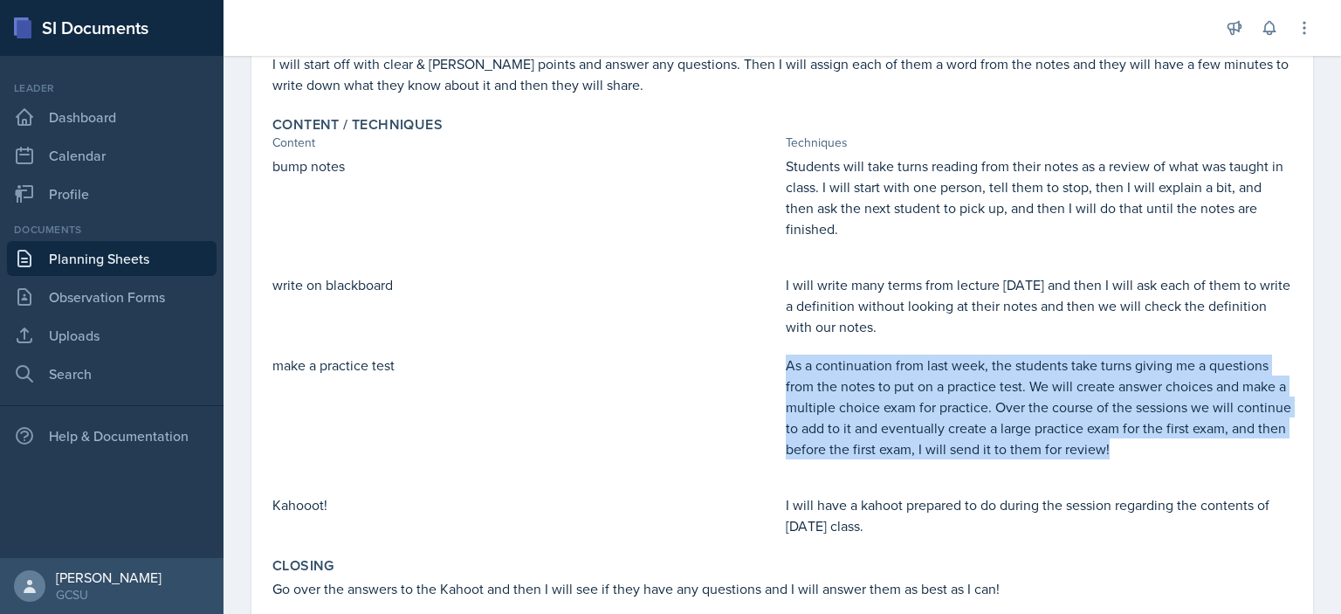
click at [927, 369] on p "As a continuation from last week, the students take turns giving me a questions…" at bounding box center [1039, 406] width 506 height 105
copy p "As a continuation from last week, the students take turns giving me a questions…"
